Goal: Task Accomplishment & Management: Manage account settings

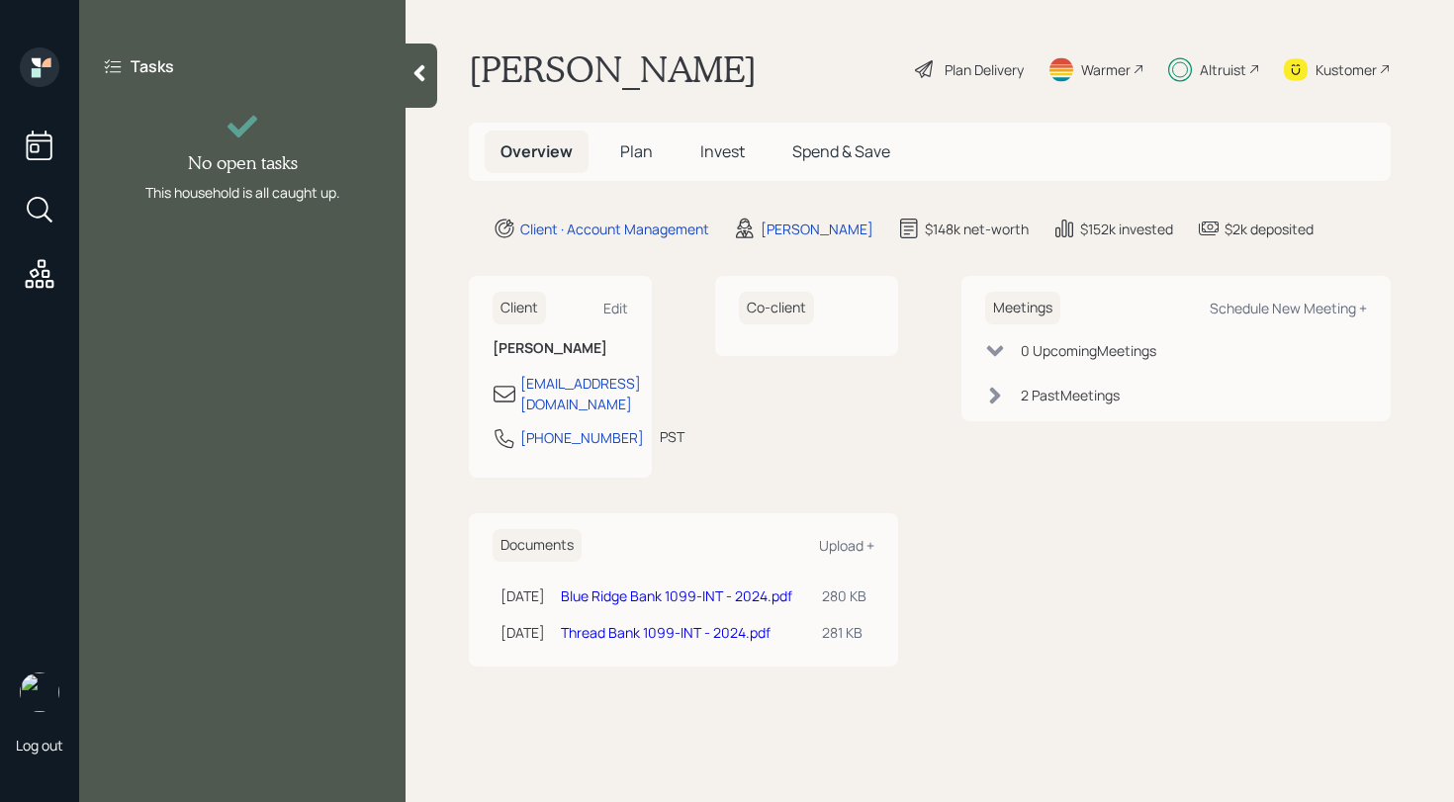
click at [412, 71] on icon at bounding box center [419, 73] width 20 height 20
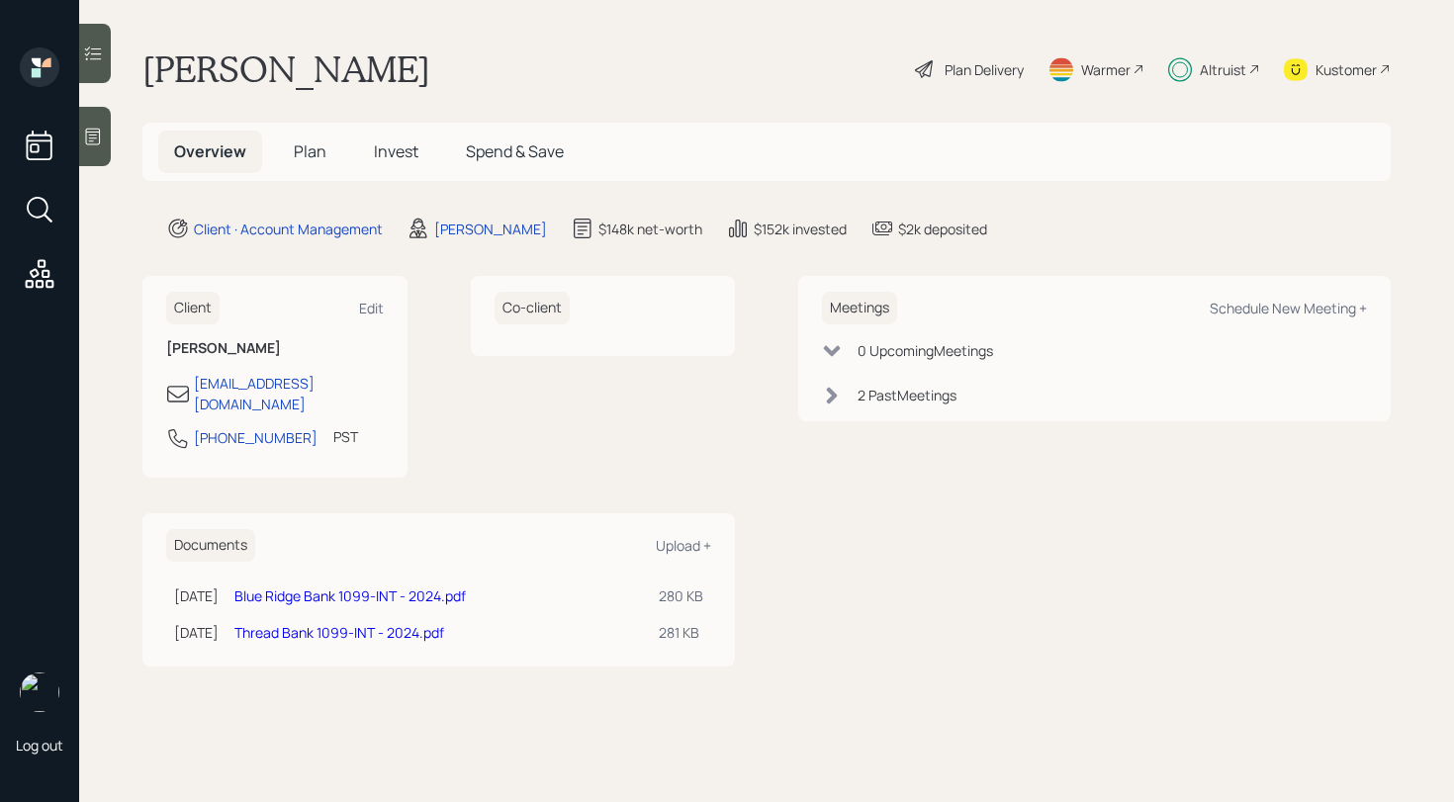
click at [292, 146] on h5 "Plan" at bounding box center [310, 152] width 64 height 43
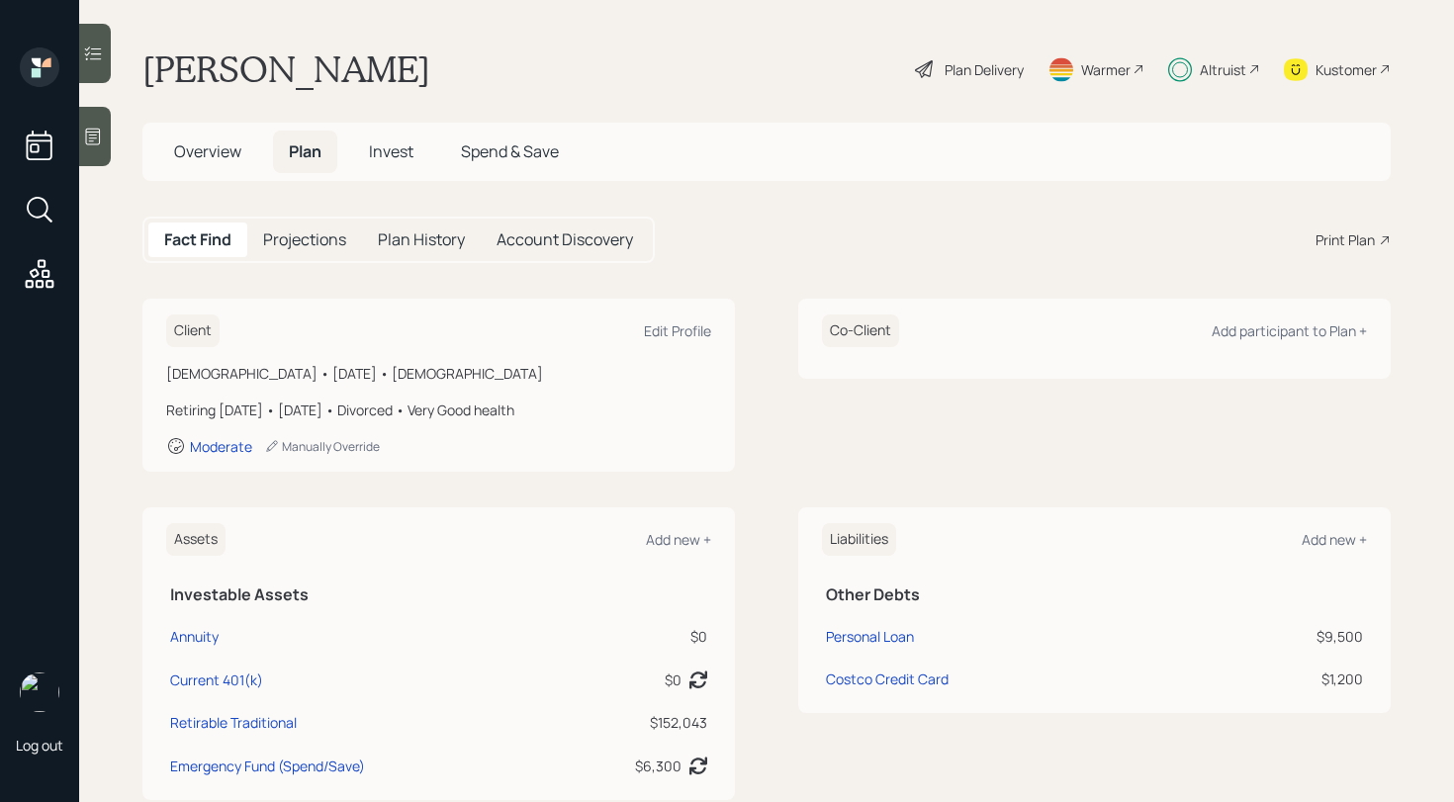
click at [417, 149] on h5 "Invest" at bounding box center [391, 152] width 76 height 43
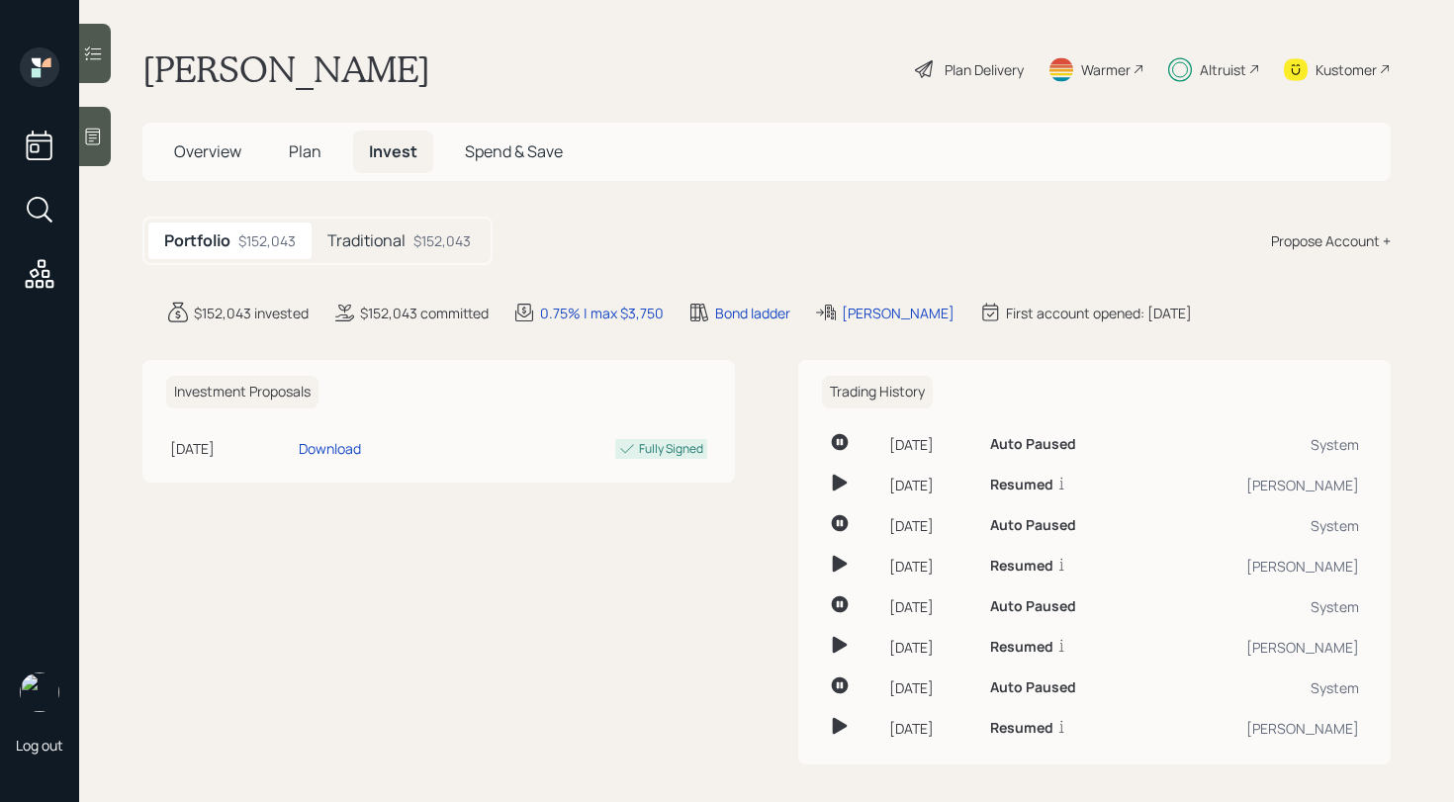
click at [410, 214] on main "[PERSON_NAME] Plan Delivery Warmer Altruist Kustomer Overview Plan Invest Spend…" at bounding box center [766, 401] width 1375 height 802
click at [406, 233] on div "Traditional $152,043" at bounding box center [399, 241] width 175 height 37
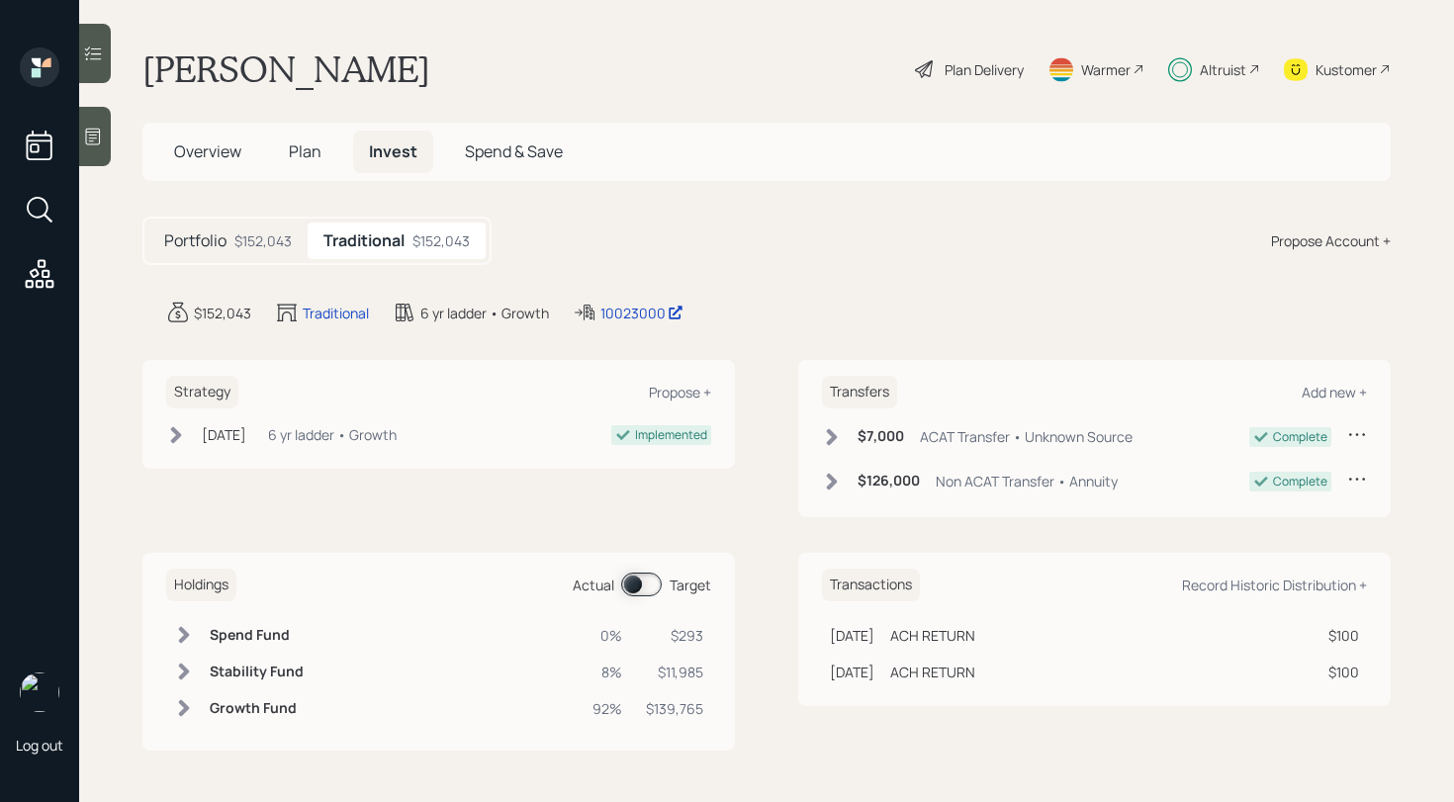
click at [629, 583] on span at bounding box center [641, 585] width 41 height 24
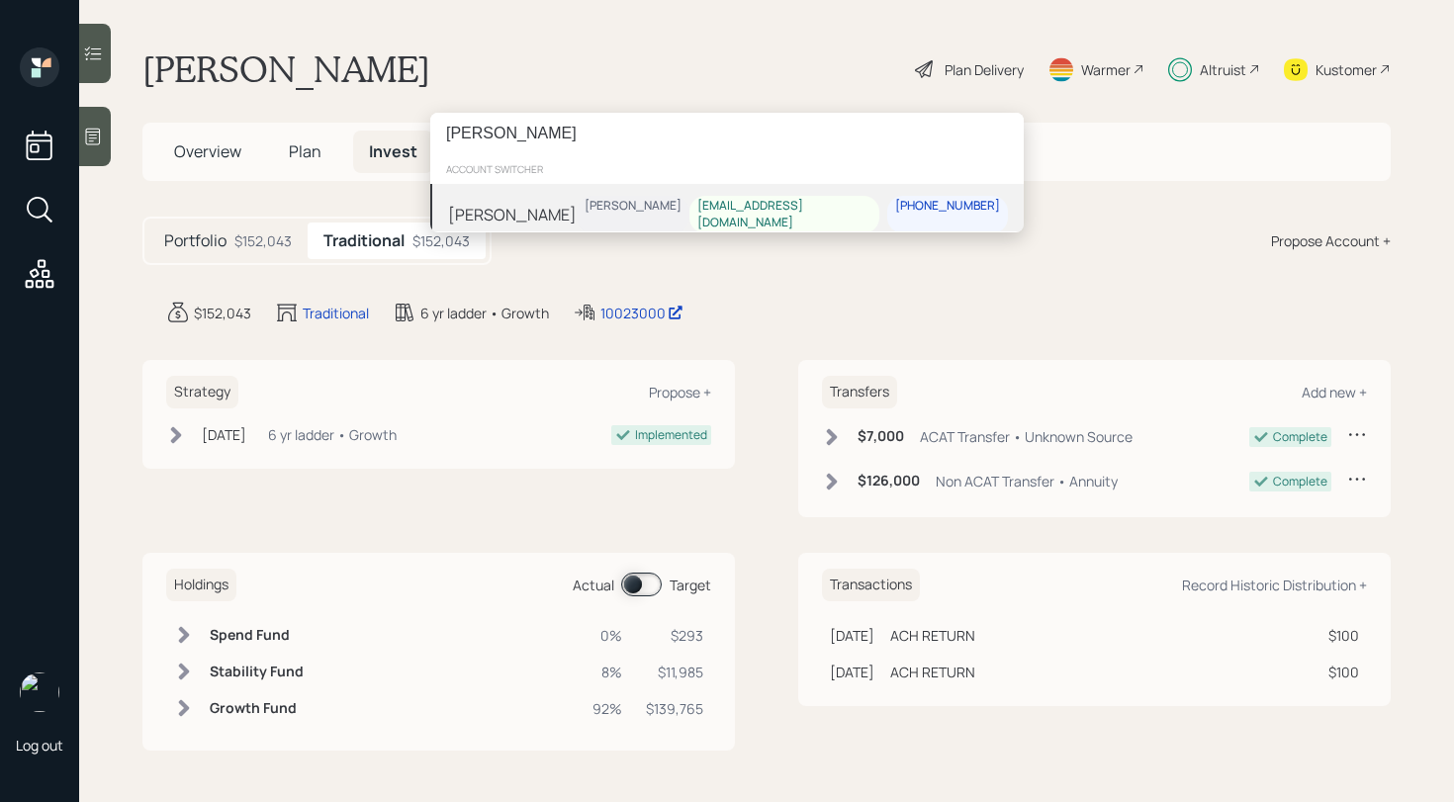
type input "[PERSON_NAME]"
click at [543, 217] on div "[PERSON_NAME]" at bounding box center [512, 214] width 129 height 24
